Goal: Information Seeking & Learning: Learn about a topic

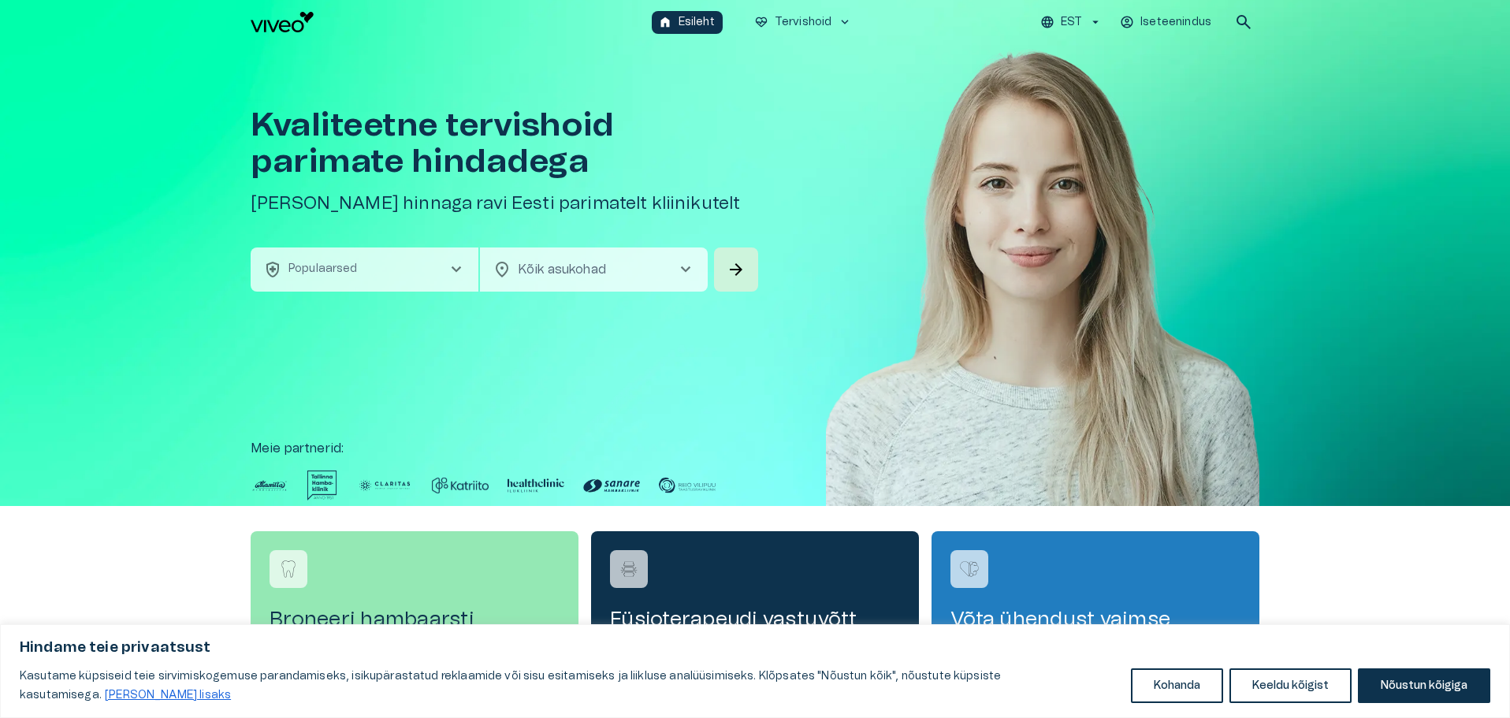
click at [1133, 21] on icon "button" at bounding box center [1127, 23] width 12 height 12
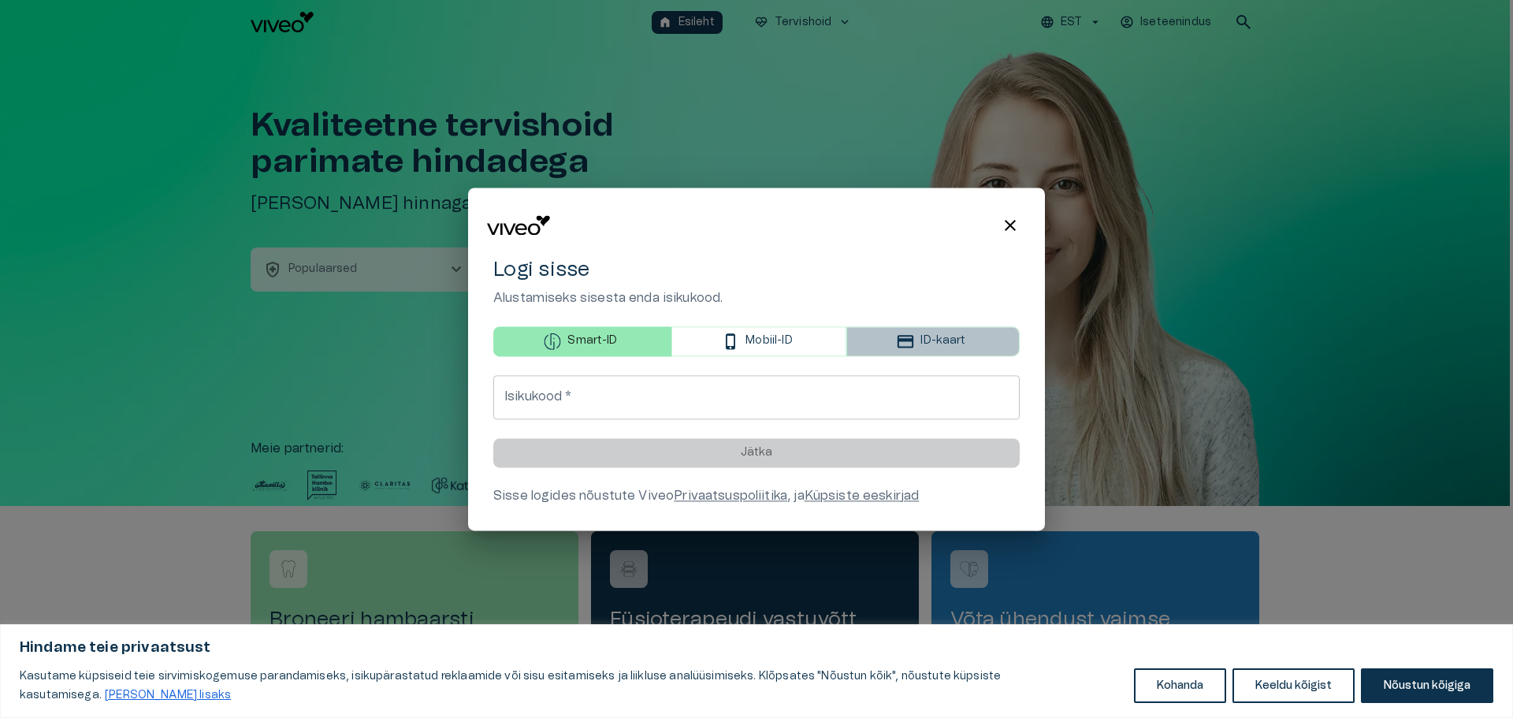
click at [908, 336] on icon "button" at bounding box center [905, 341] width 16 height 13
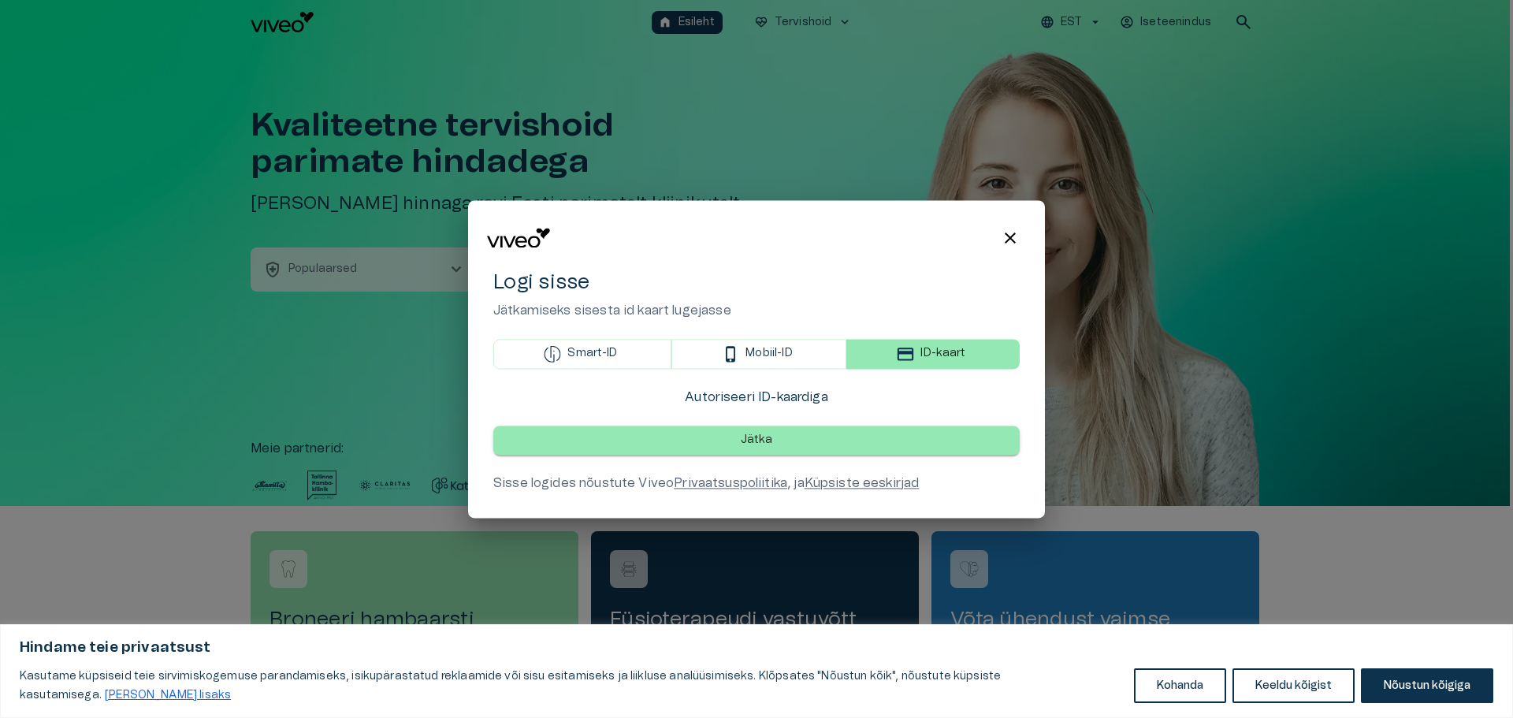
click at [756, 439] on p "Jätka" at bounding box center [757, 440] width 32 height 17
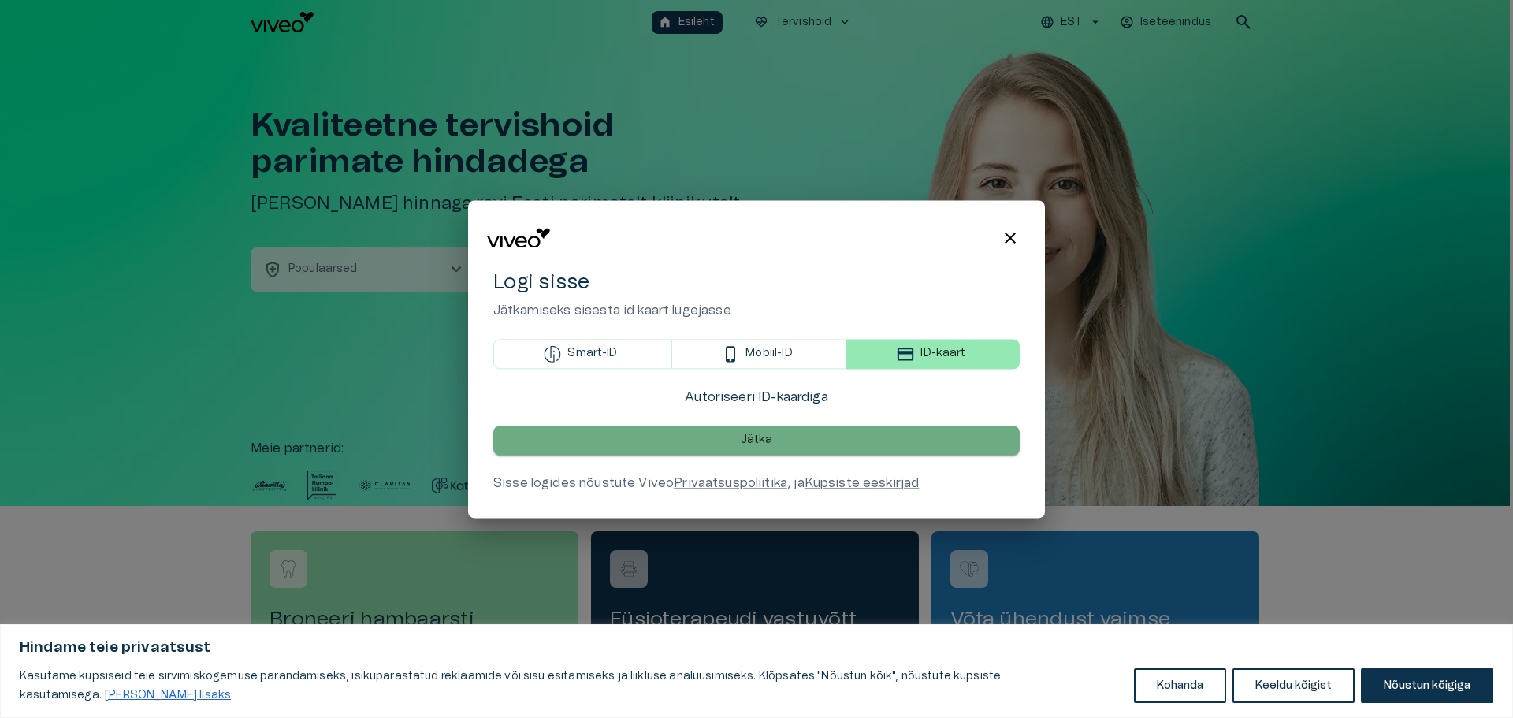
drag, startPoint x: 763, startPoint y: 434, endPoint x: 726, endPoint y: 443, distance: 37.3
click at [755, 434] on p "Jätka" at bounding box center [757, 440] width 32 height 17
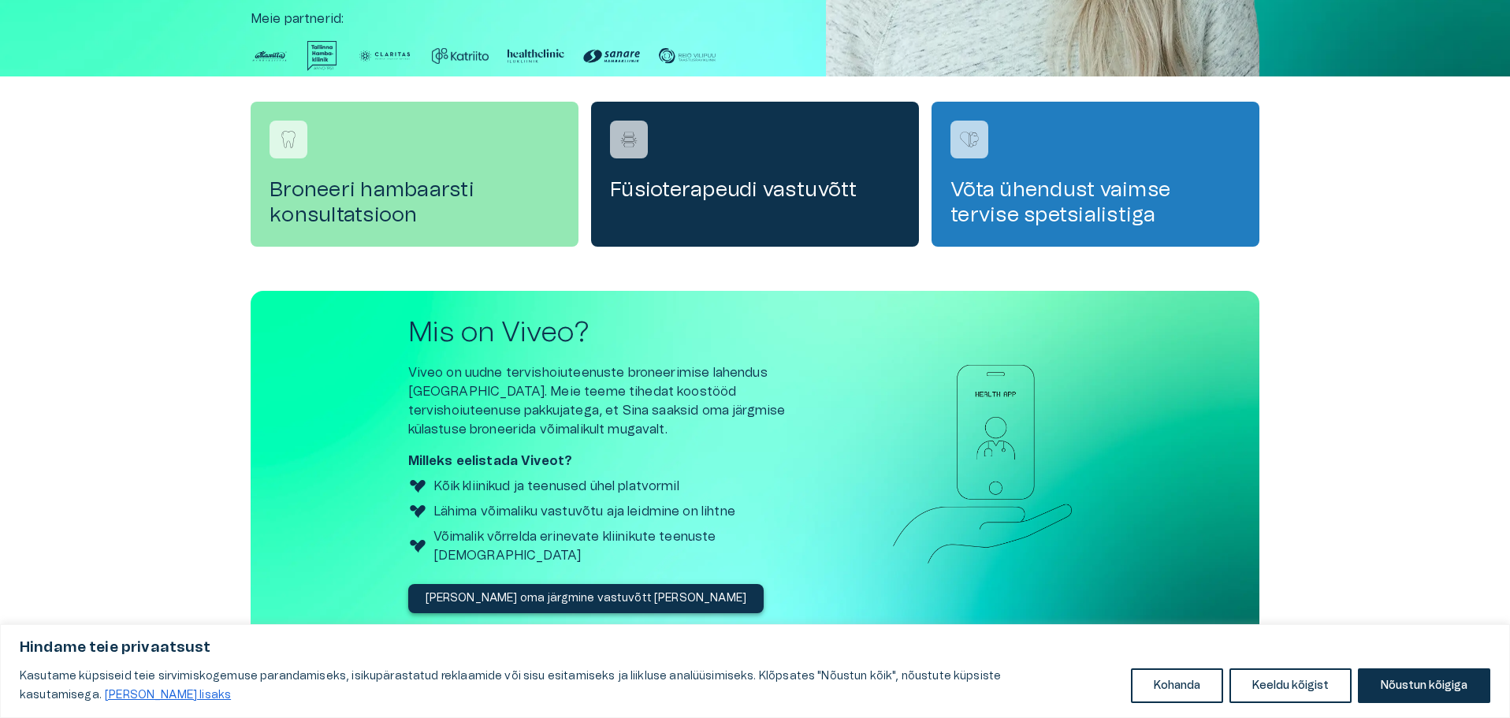
scroll to position [446, 0]
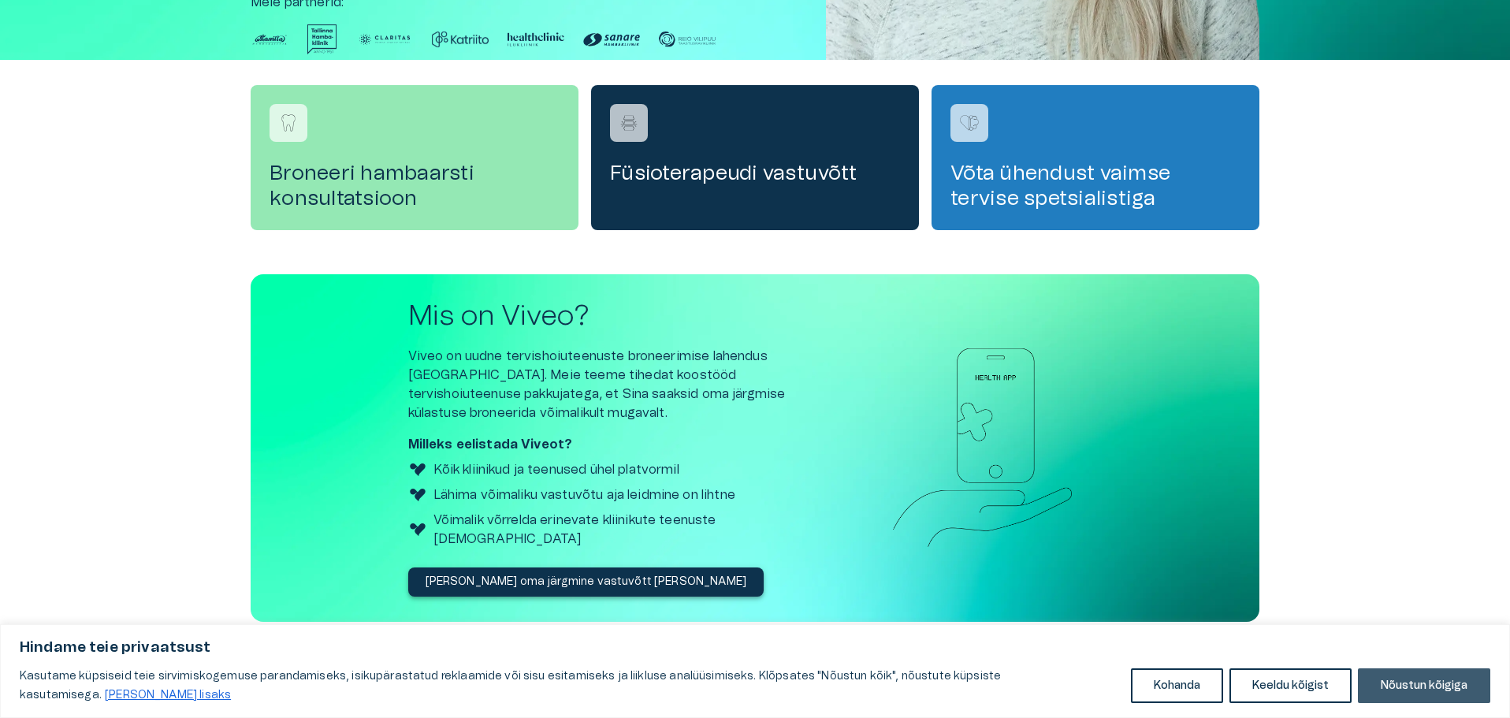
drag, startPoint x: 1426, startPoint y: 685, endPoint x: 4, endPoint y: 25, distance: 1567.7
click at [1426, 685] on button "Nõustun kõigiga" at bounding box center [1424, 685] width 132 height 35
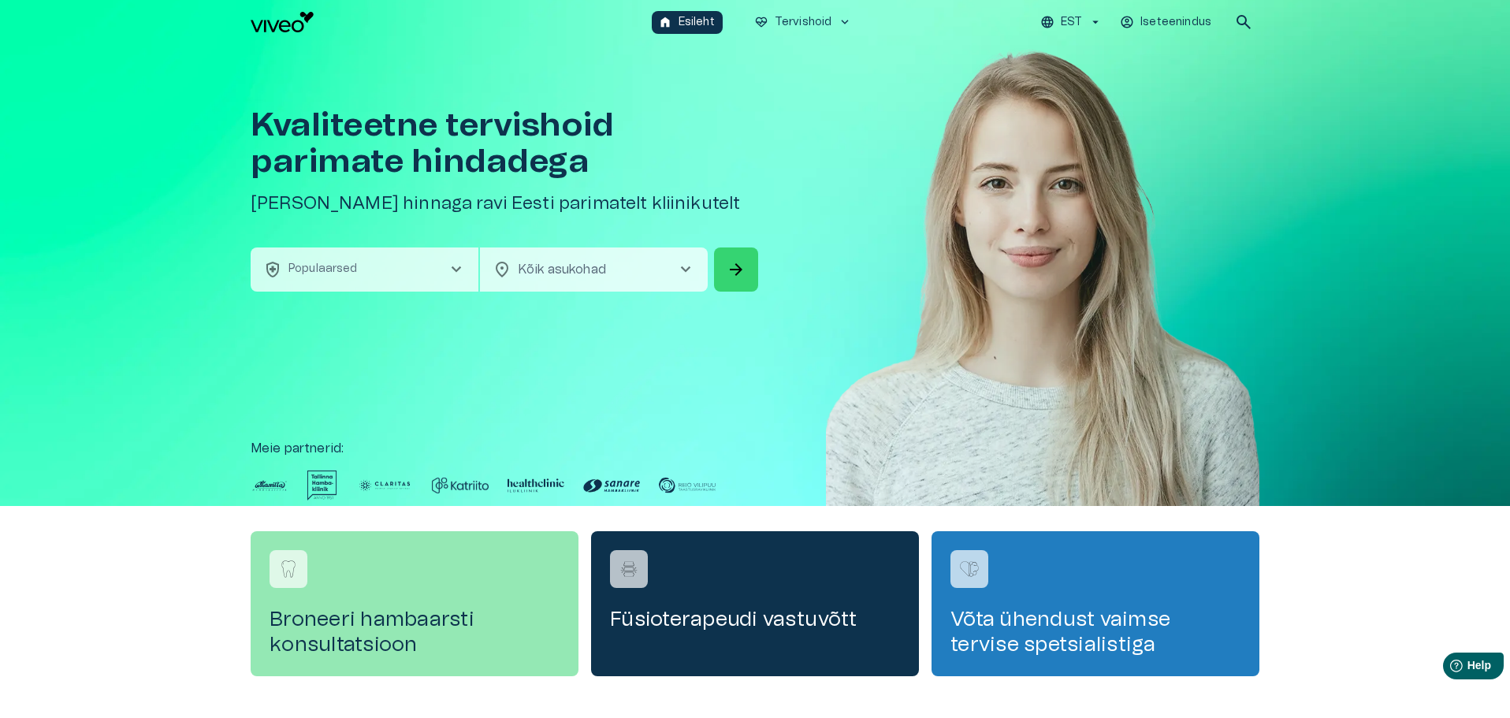
click at [737, 266] on span "arrow_forward" at bounding box center [735, 269] width 19 height 19
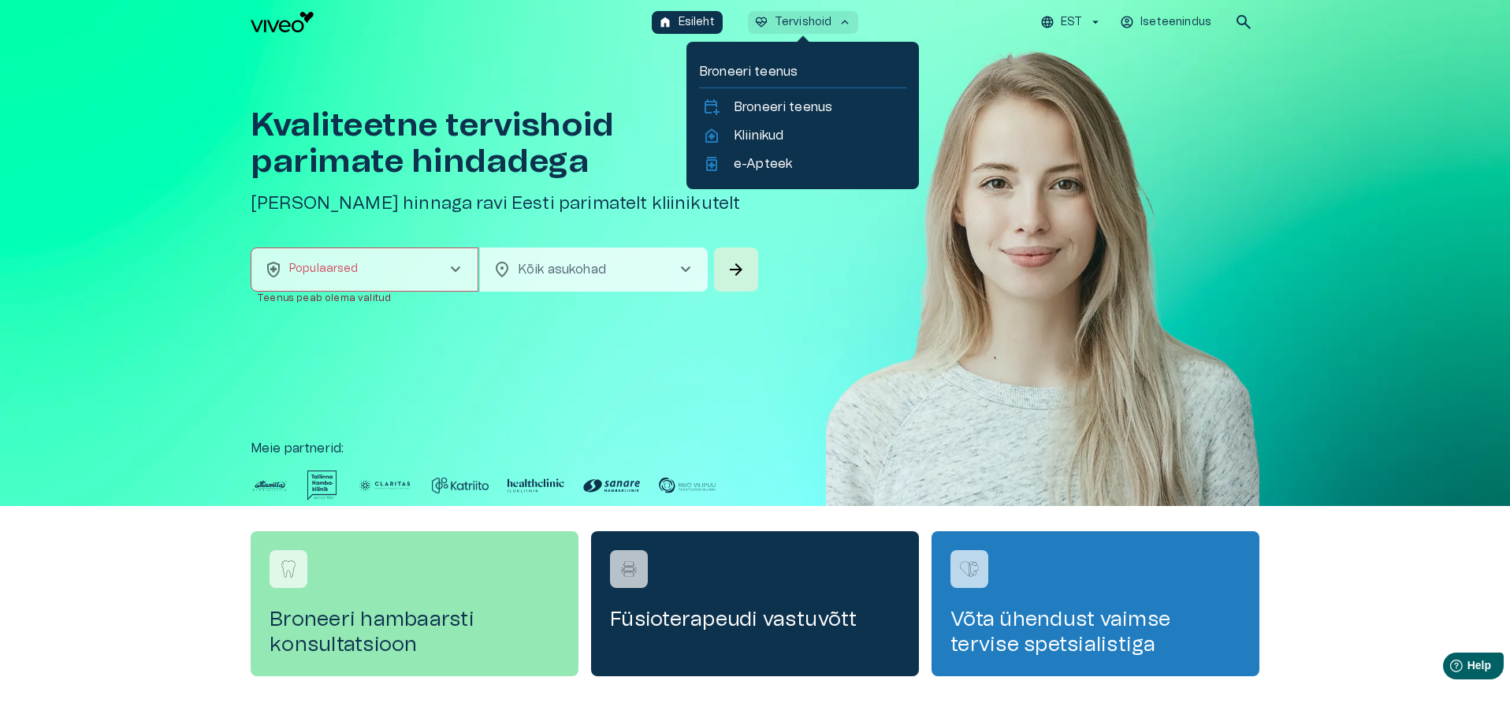
click at [799, 24] on p "Tervishoid" at bounding box center [804, 22] width 58 height 17
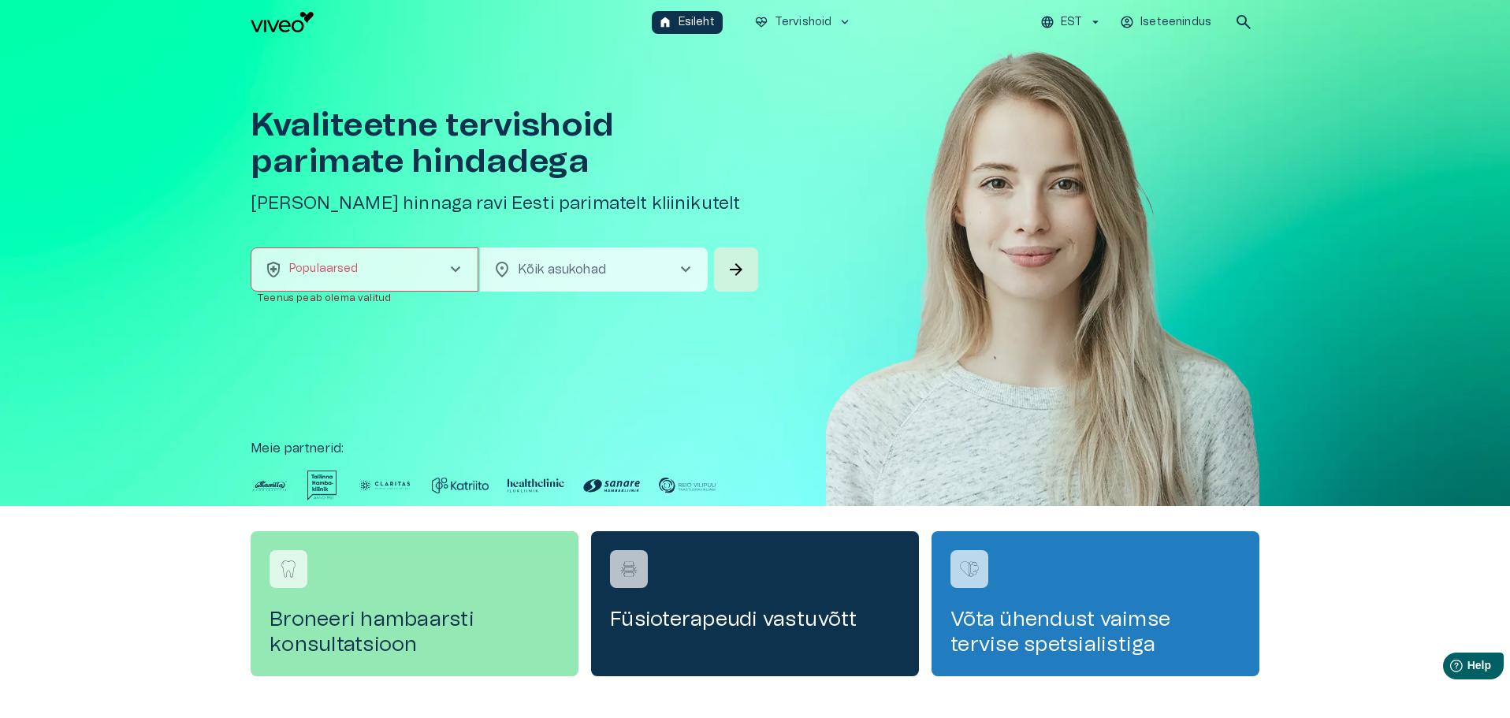
click at [1154, 23] on p "Iseteenindus" at bounding box center [1175, 22] width 71 height 17
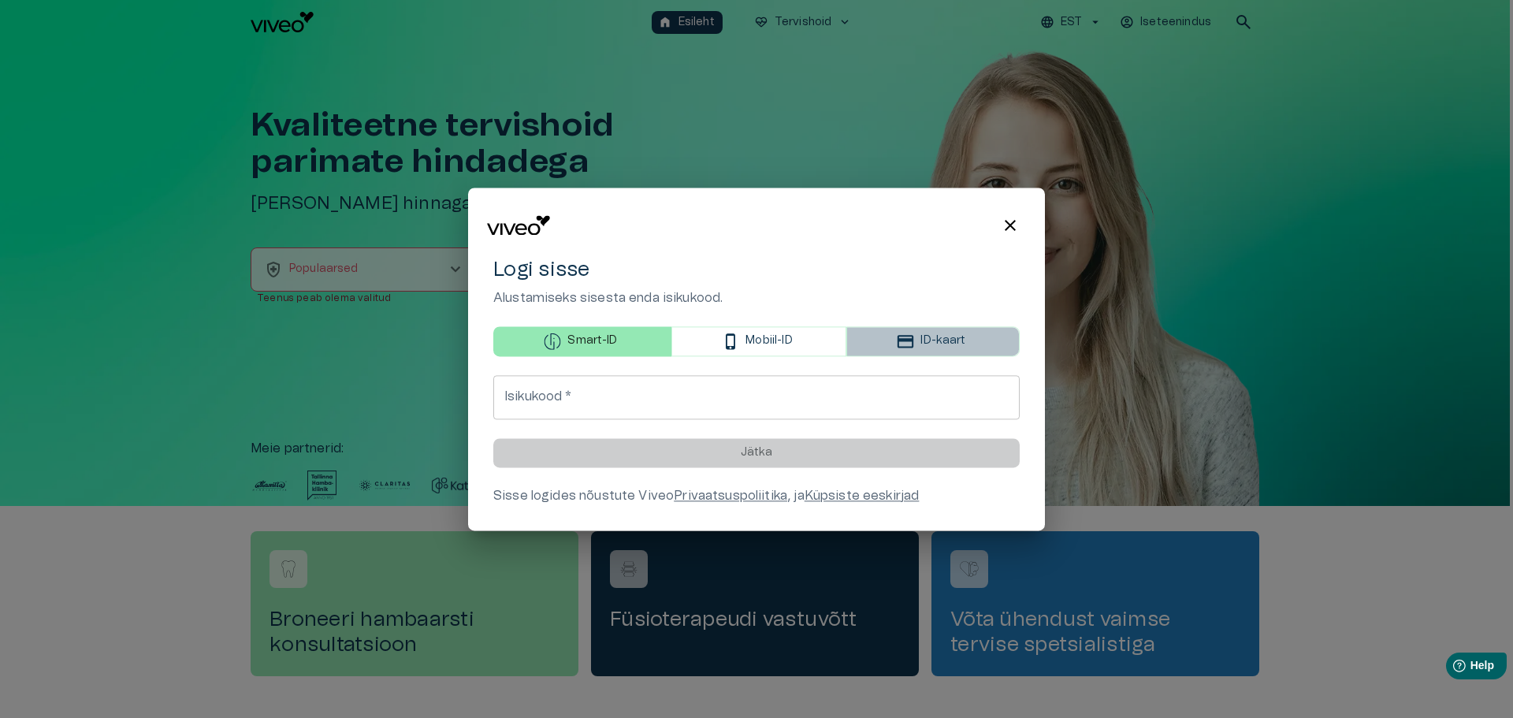
click at [906, 337] on icon "button" at bounding box center [905, 341] width 17 height 17
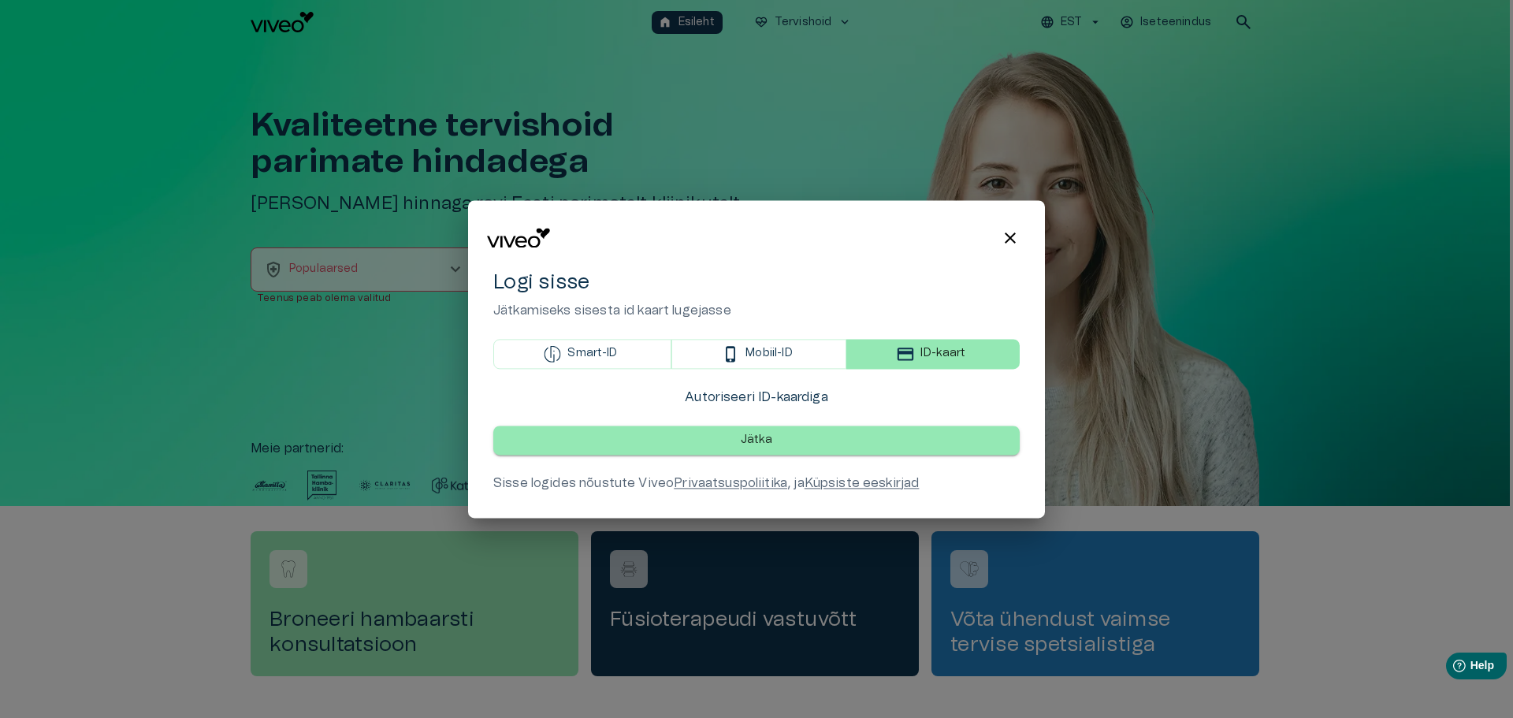
click at [756, 433] on p "Jätka" at bounding box center [757, 440] width 32 height 17
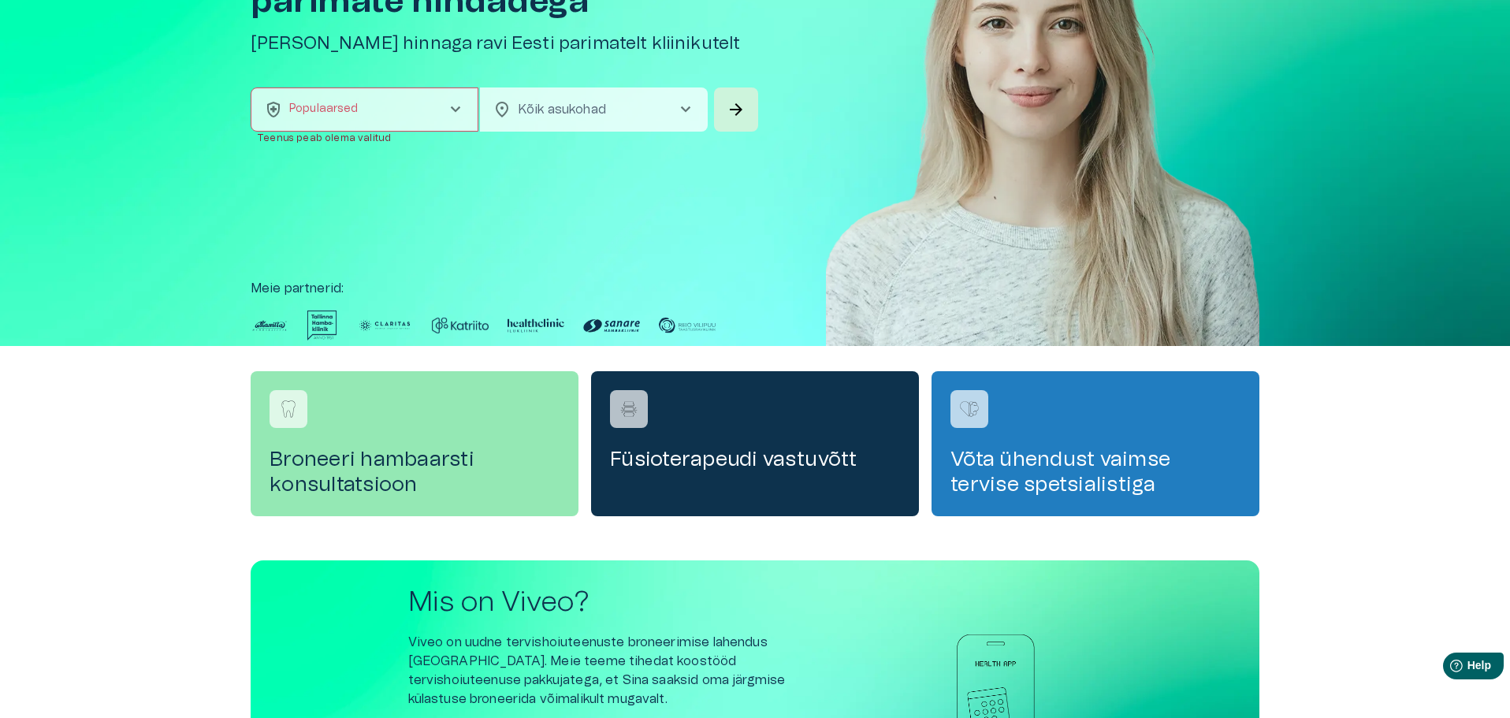
scroll to position [79, 0]
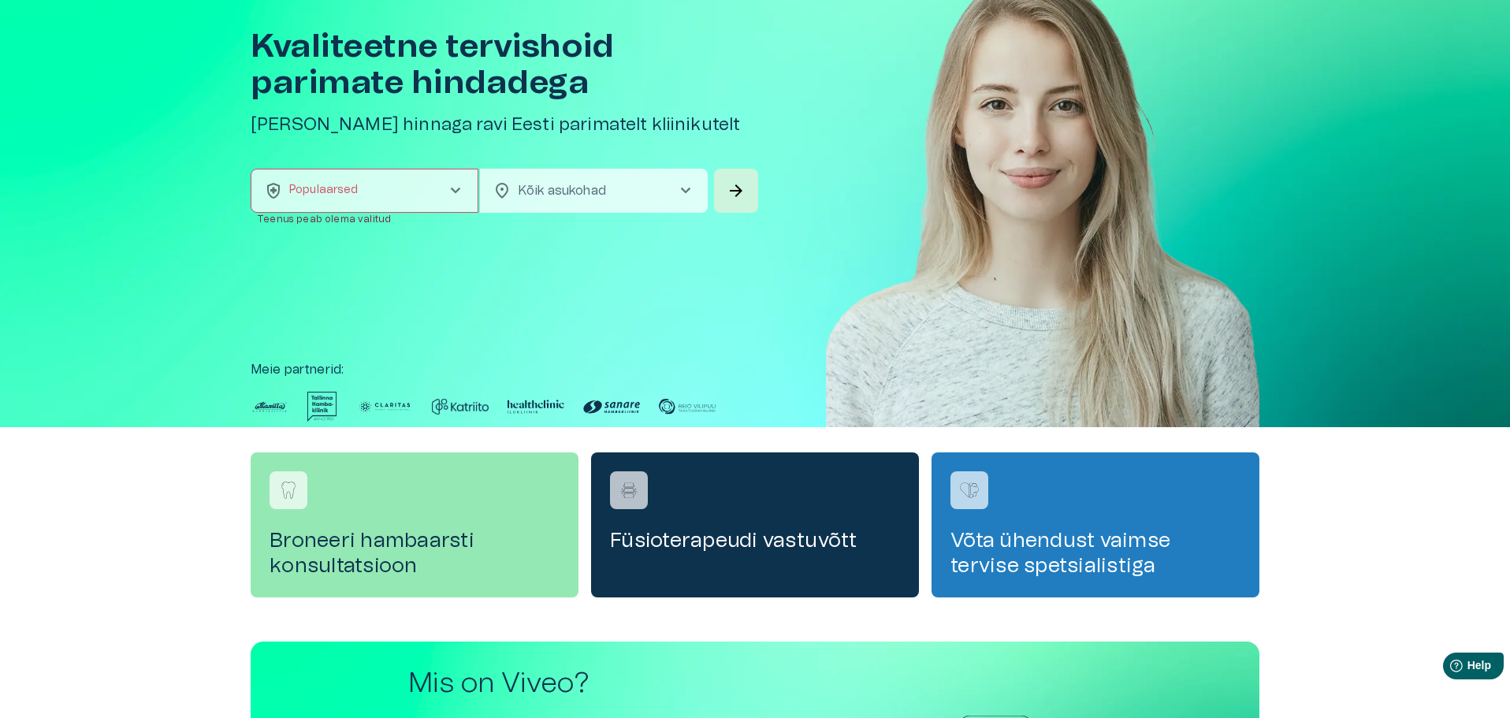
click at [454, 186] on span "chevron_right" at bounding box center [455, 190] width 19 height 19
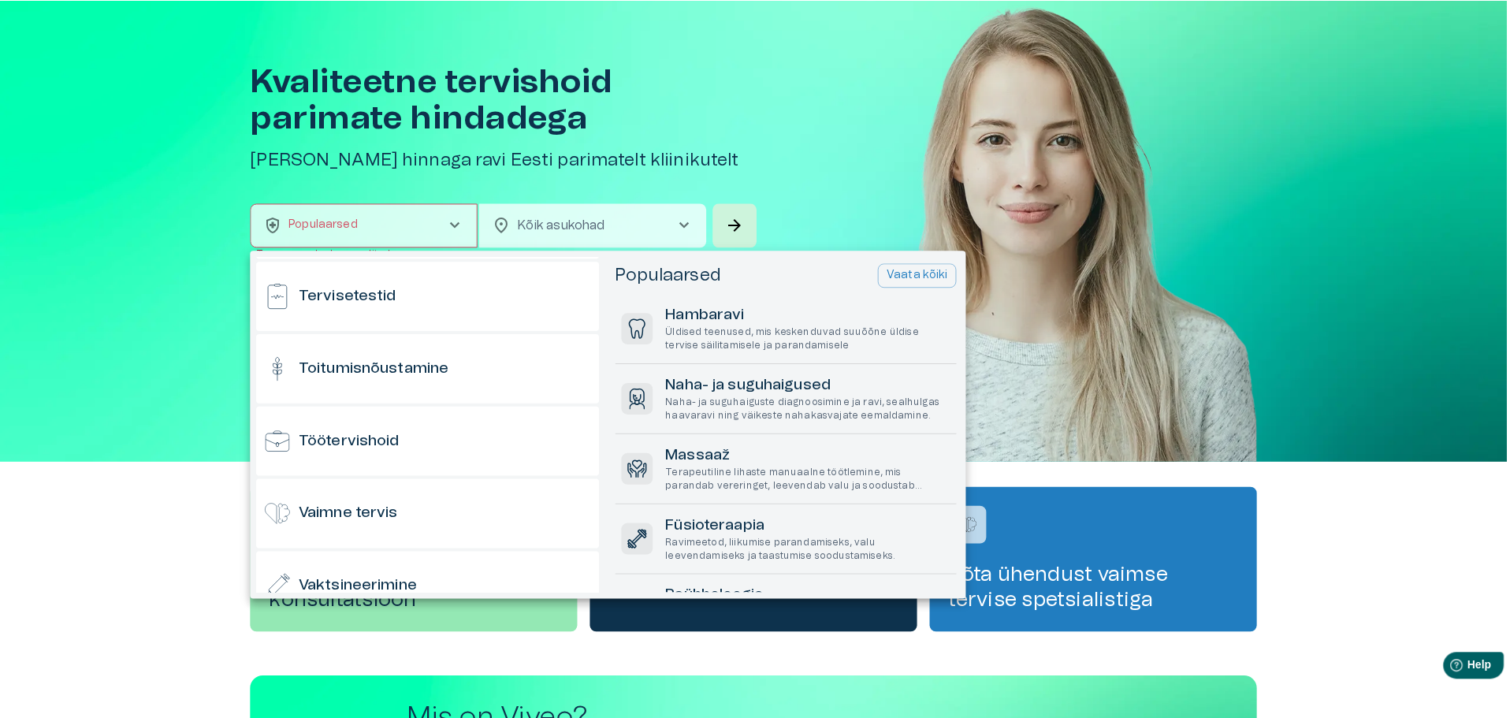
scroll to position [1497, 0]
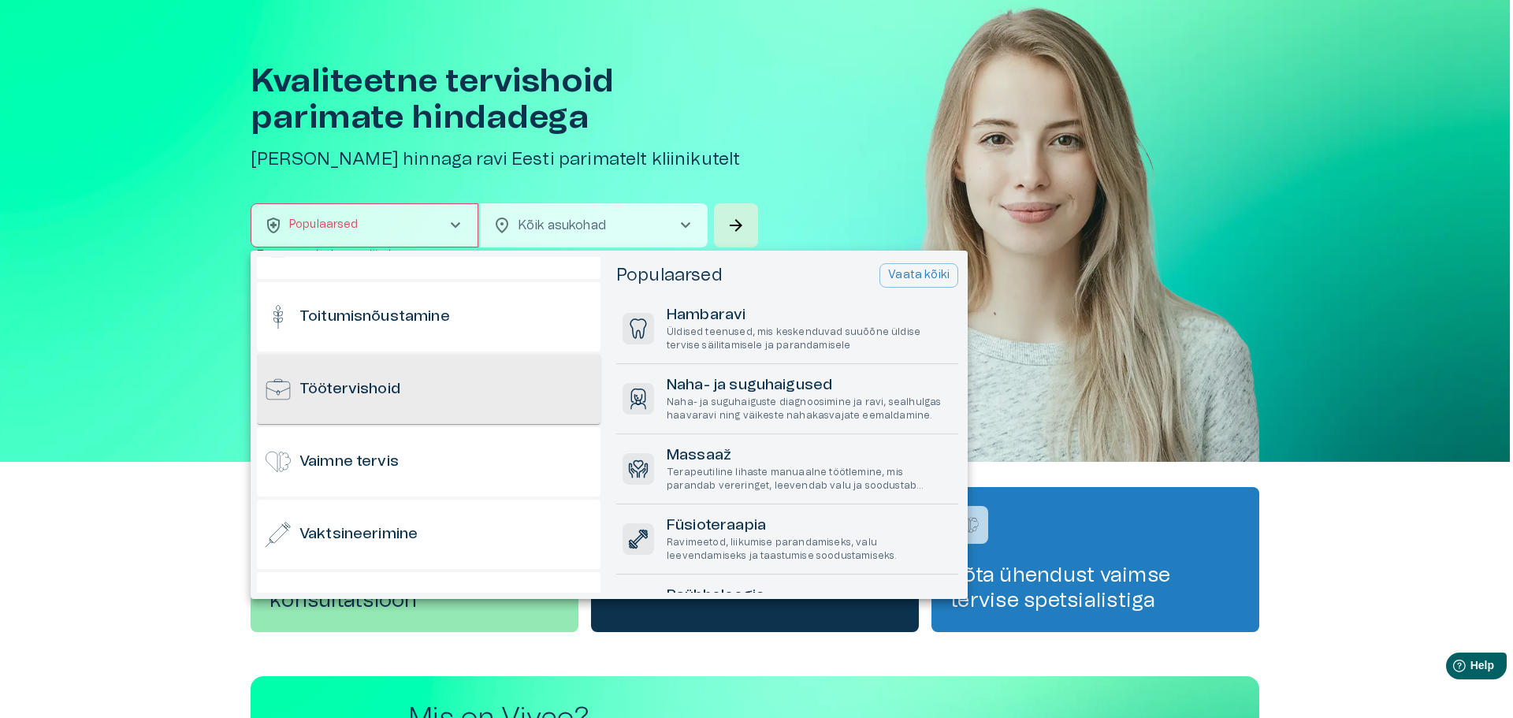
drag, startPoint x: 336, startPoint y: 385, endPoint x: 316, endPoint y: 379, distance: 21.2
click at [334, 385] on h6 "Töötervishoid" at bounding box center [349, 389] width 101 height 21
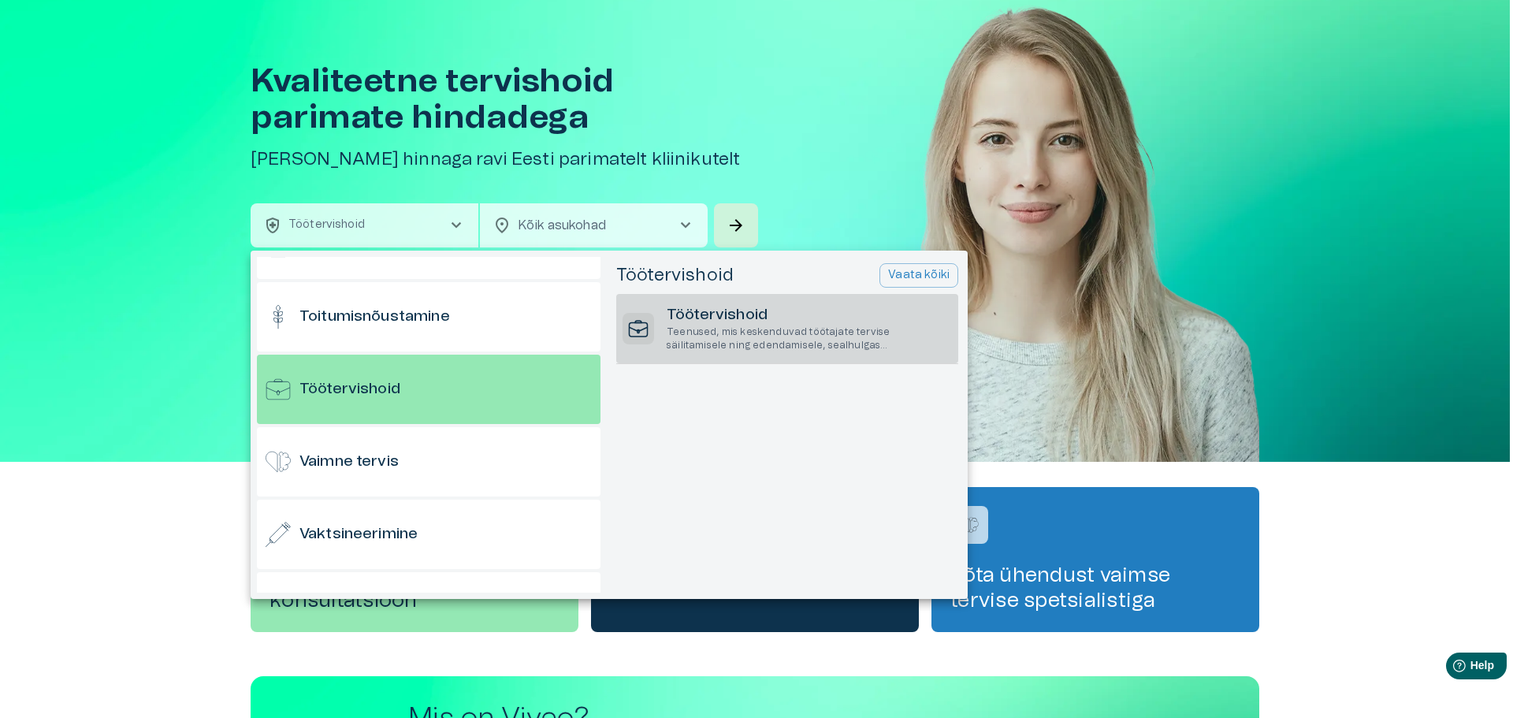
click at [738, 316] on h6 "Töötervishoid" at bounding box center [809, 315] width 285 height 21
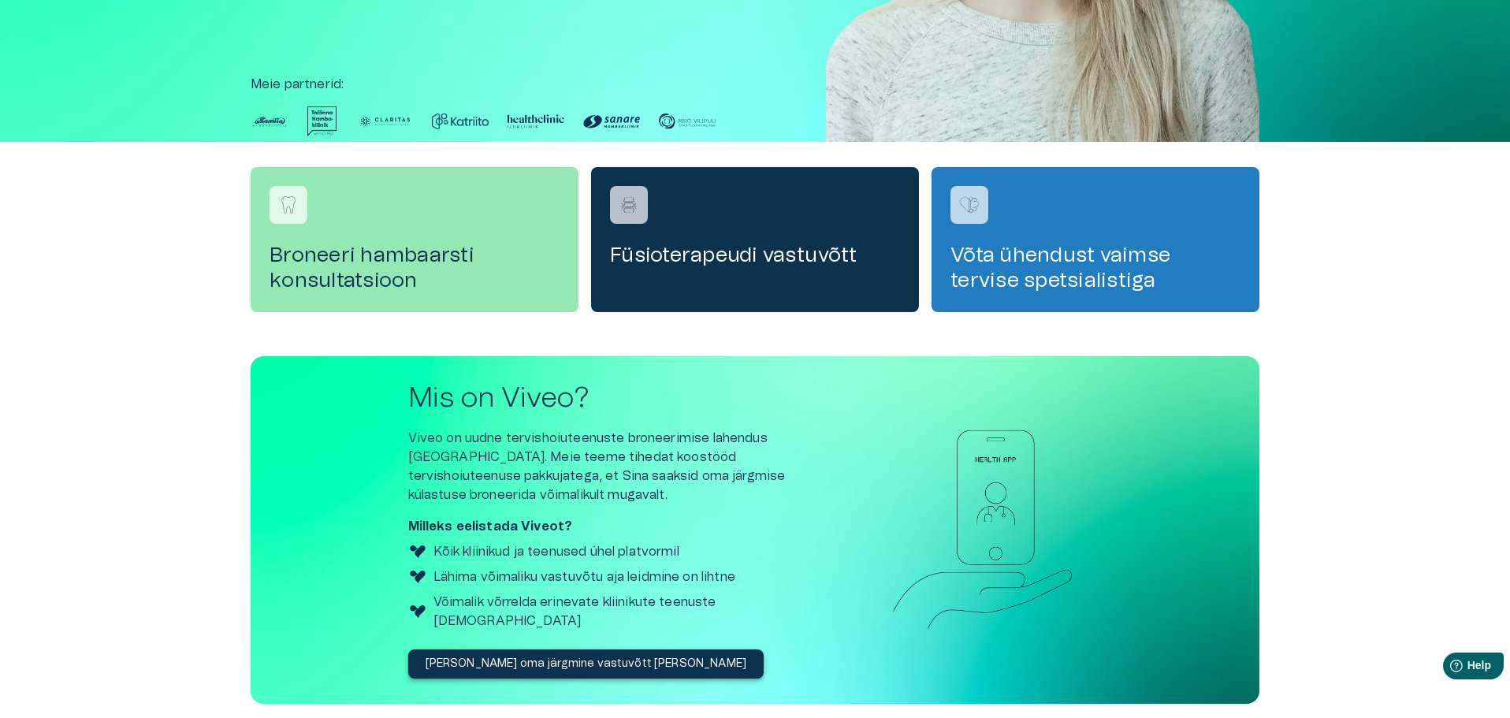
scroll to position [52, 0]
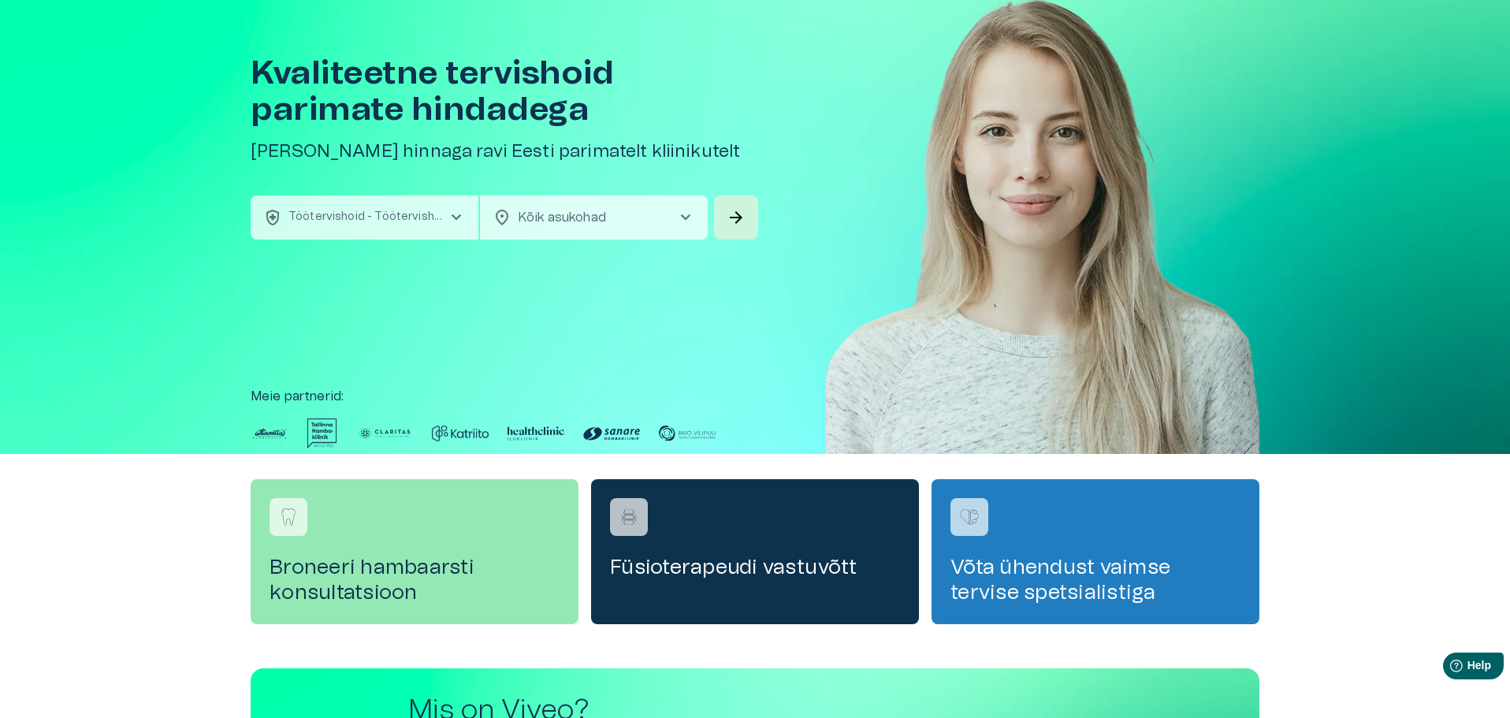
click at [342, 217] on p "Töötervishoid - Töötervishoid" at bounding box center [367, 217] width 158 height 17
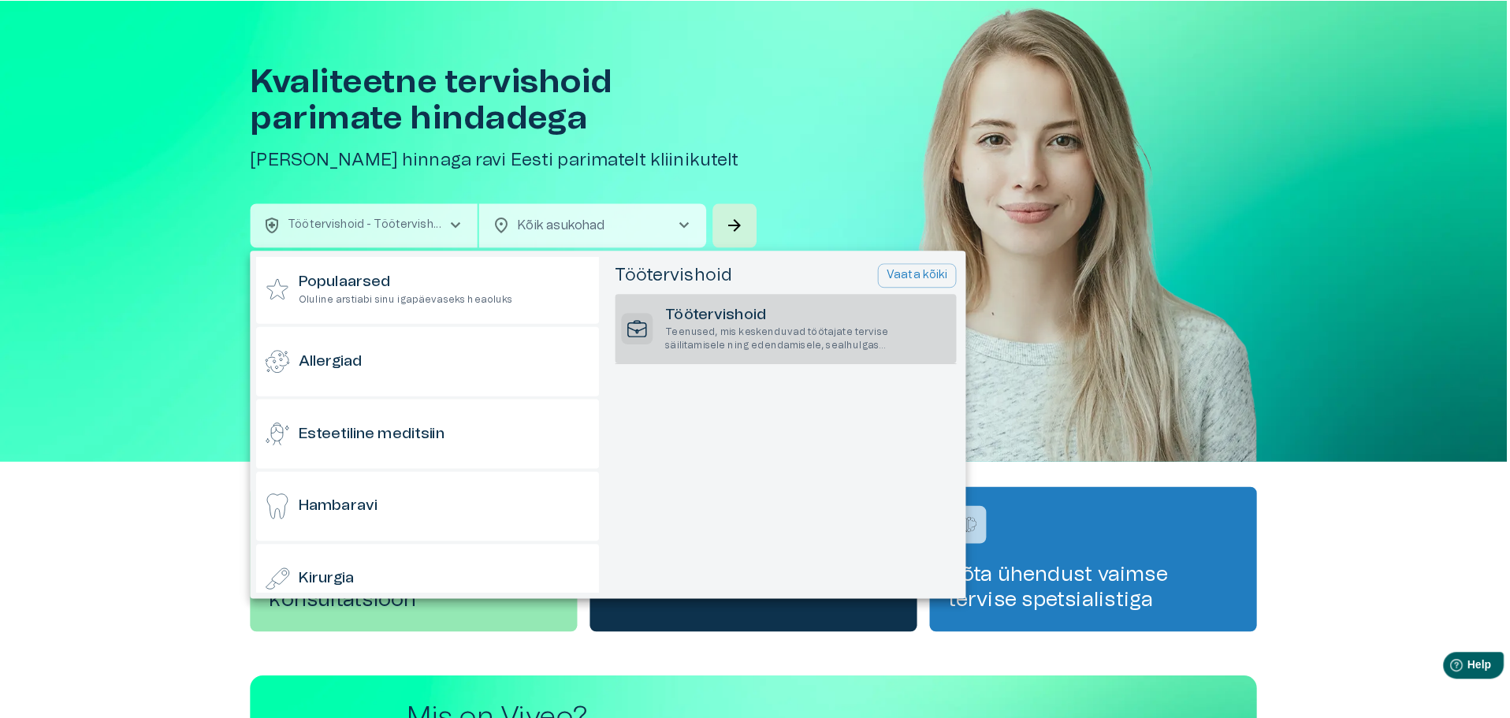
scroll to position [0, 0]
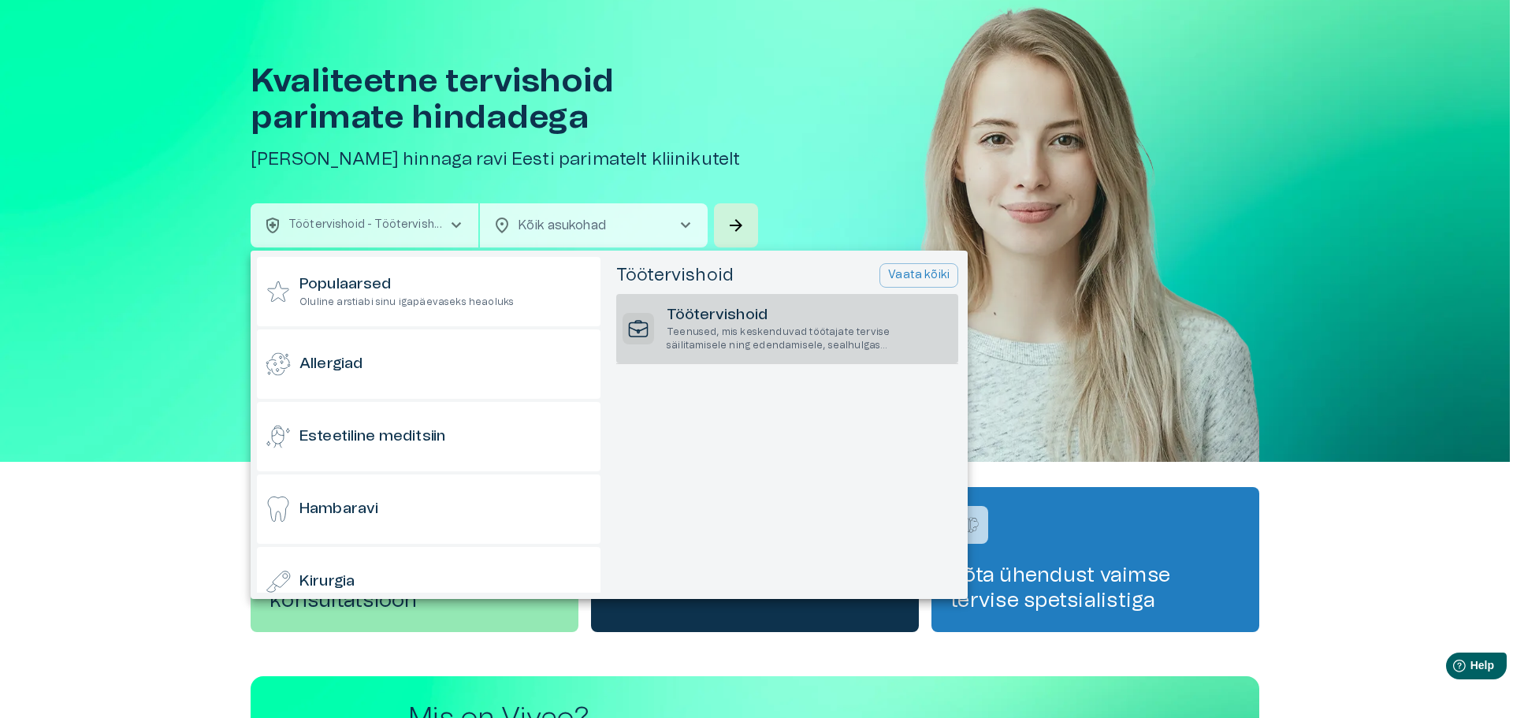
click at [734, 330] on p "Teenused, mis keskenduvad töötajate tervise säilitamisele ning edendamisele, se…" at bounding box center [809, 338] width 285 height 27
